Goal: Check status: Check status

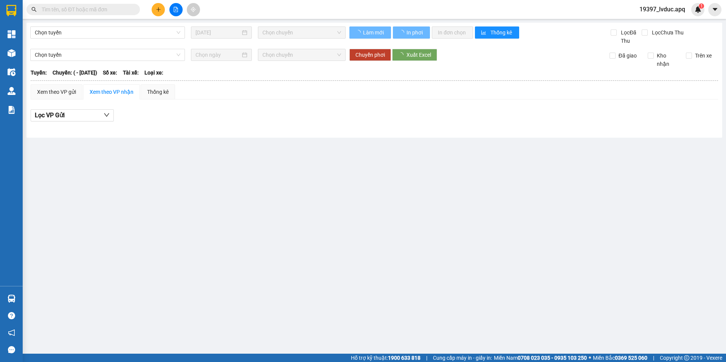
click at [10, 48] on div at bounding box center [11, 53] width 13 height 13
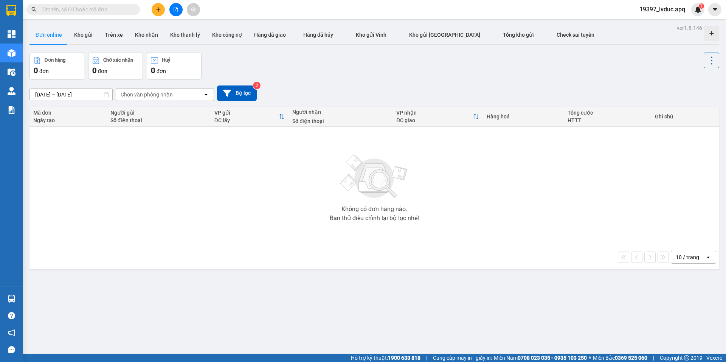
click at [39, 93] on input "[DATE] – [DATE]" at bounding box center [71, 94] width 82 height 12
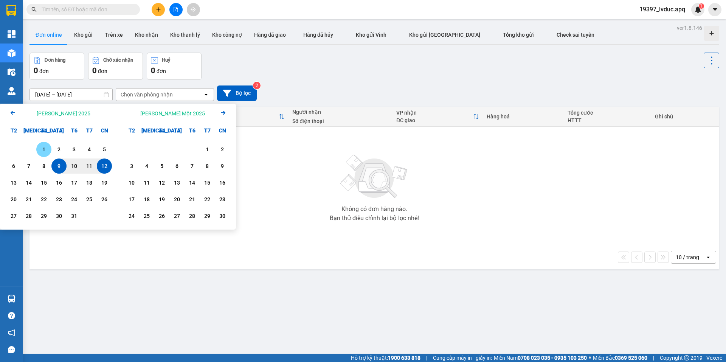
click at [43, 154] on div "1" at bounding box center [44, 149] width 11 height 9
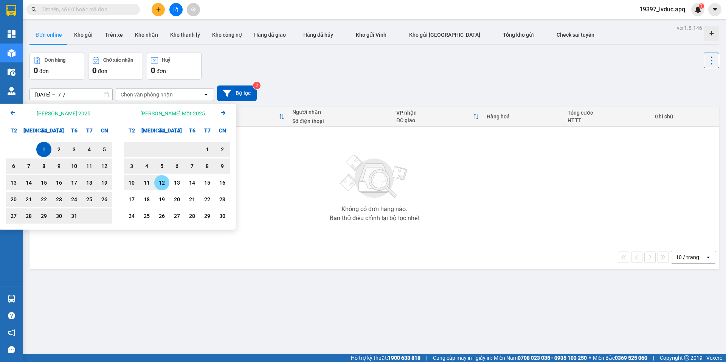
click at [158, 182] on div "12" at bounding box center [162, 182] width 11 height 9
click at [78, 98] on input "01/10/2025 – 12/11/2025" at bounding box center [71, 94] width 82 height 12
click at [150, 178] on div "11" at bounding box center [146, 182] width 15 height 15
click at [46, 149] on div "1" at bounding box center [44, 149] width 11 height 9
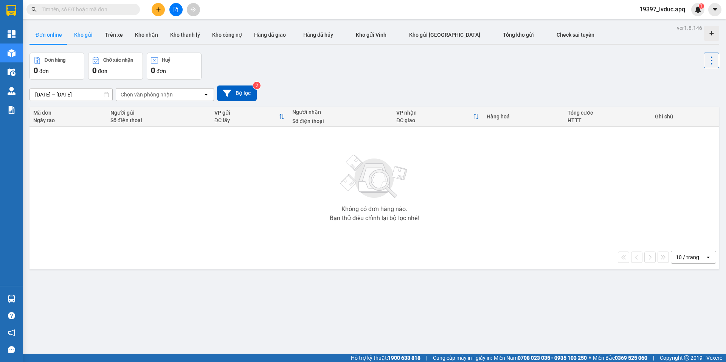
click at [76, 36] on button "Kho gửi" at bounding box center [83, 35] width 31 height 18
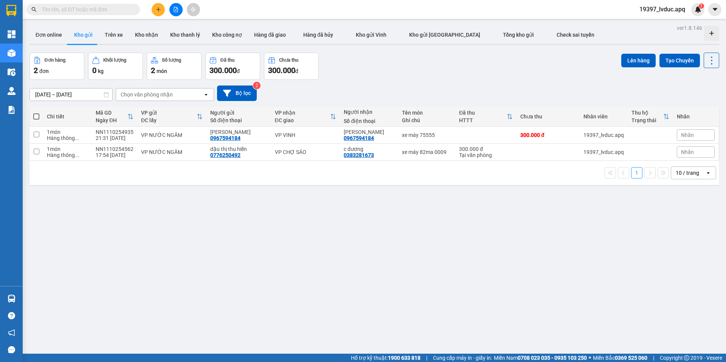
click at [69, 93] on input "10/10/2025 – 12/10/2025" at bounding box center [71, 94] width 82 height 12
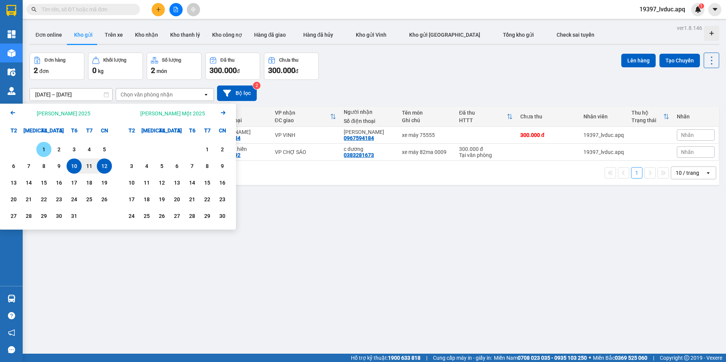
click at [46, 147] on div "1" at bounding box center [44, 149] width 11 height 9
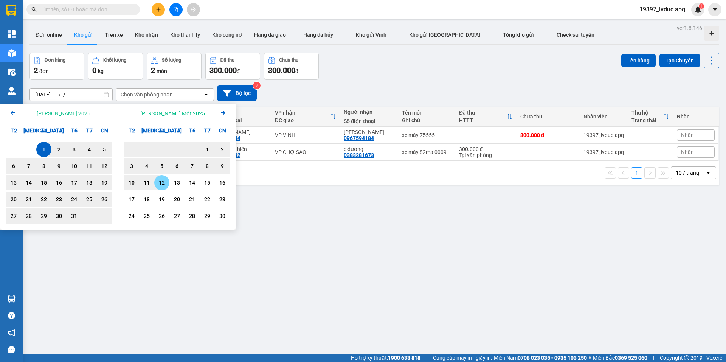
click at [168, 181] on div "12" at bounding box center [161, 182] width 15 height 15
type input "01/10/2025 – 12/11/2025"
